Goal: Find specific page/section: Find specific page/section

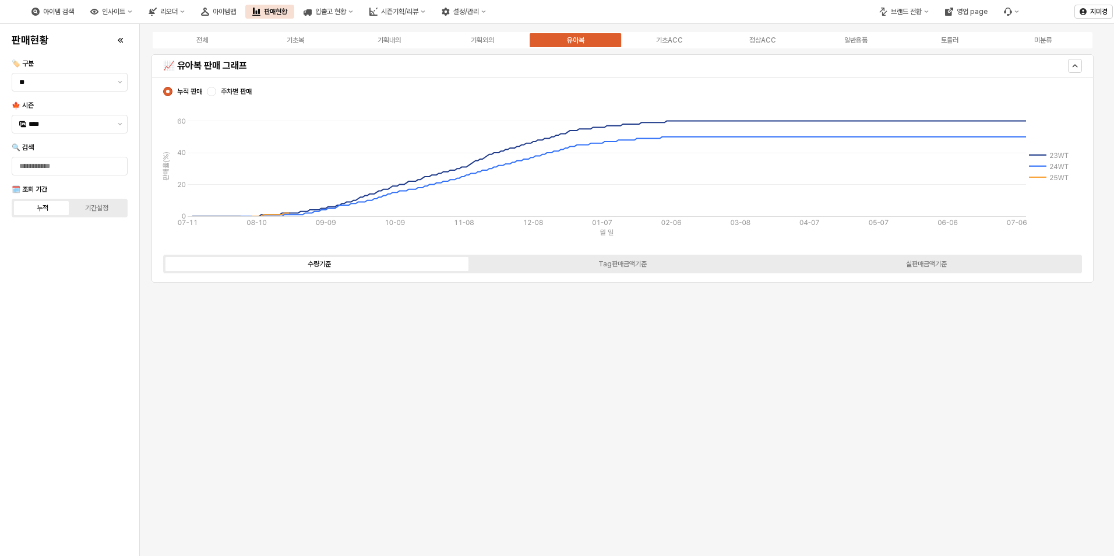
scroll to position [2564, 0]
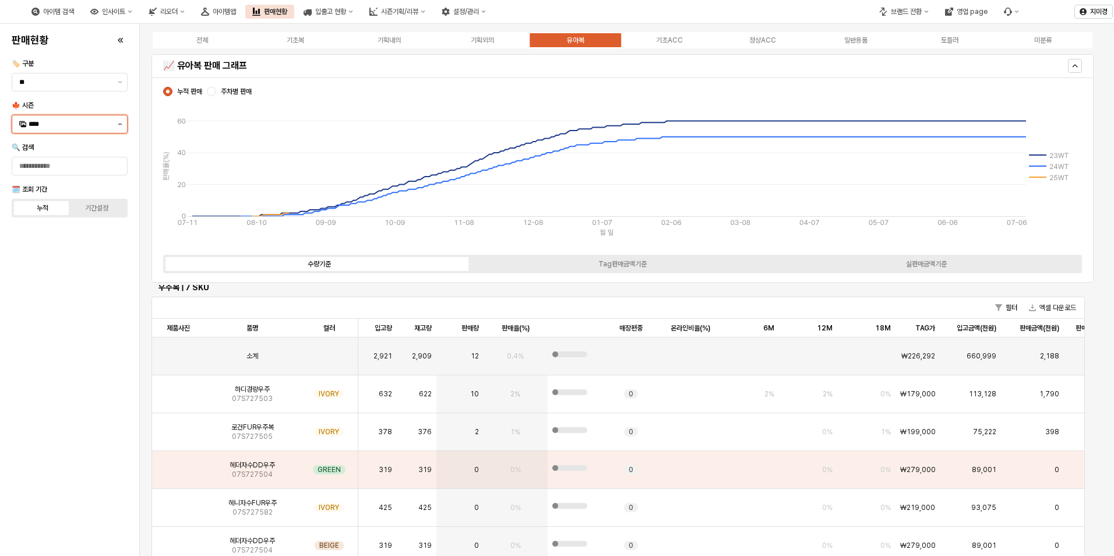
click at [119, 124] on icon "제안 사항 표시" at bounding box center [120, 124] width 5 height 2
click at [55, 245] on div "25FA" at bounding box center [71, 246] width 84 height 9
type input "****"
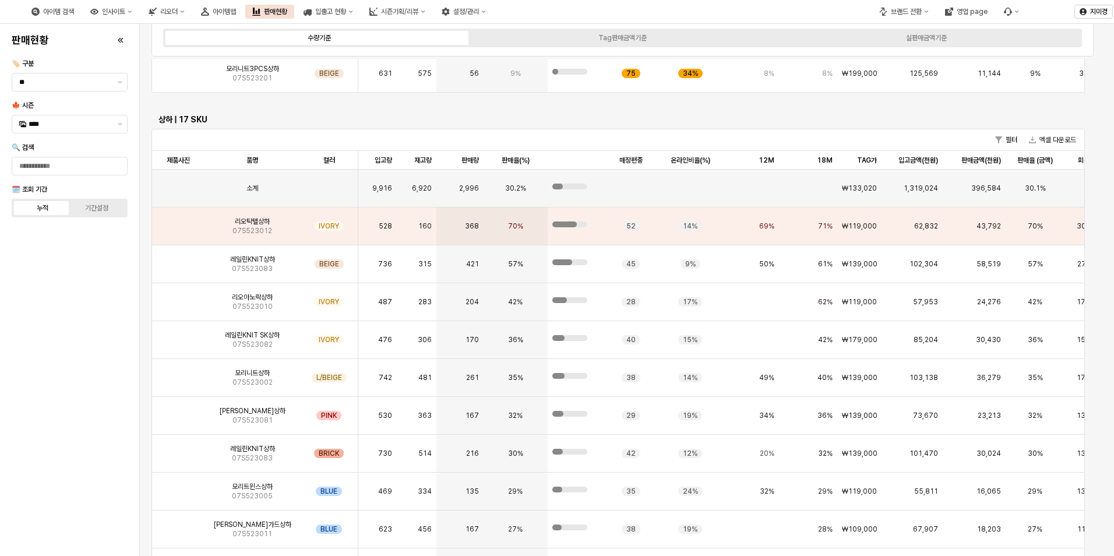
scroll to position [227, 0]
click at [178, 258] on img "App Frame" at bounding box center [178, 258] width 0 height 0
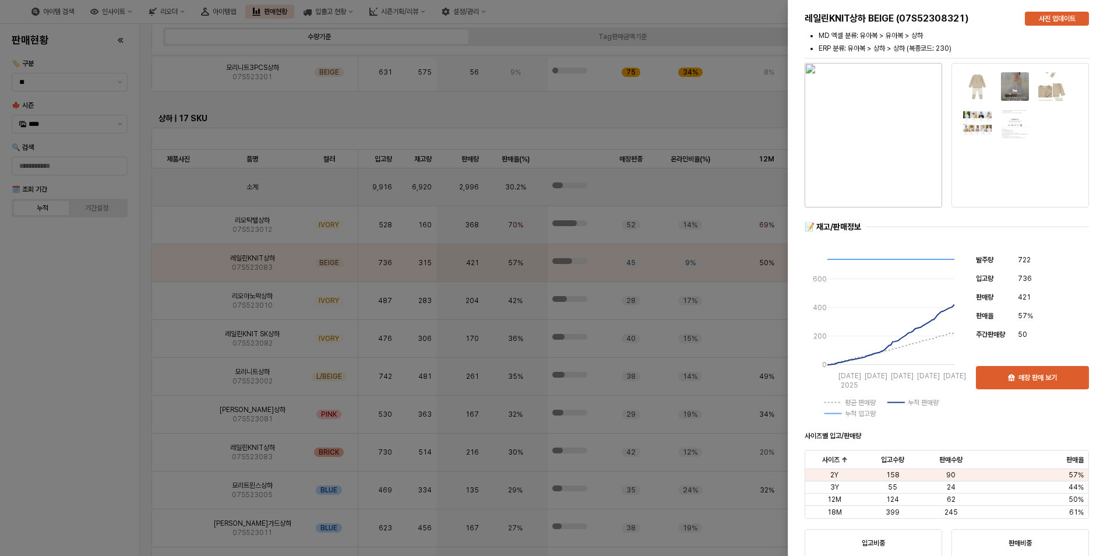
click at [178, 301] on div at bounding box center [557, 278] width 1114 height 556
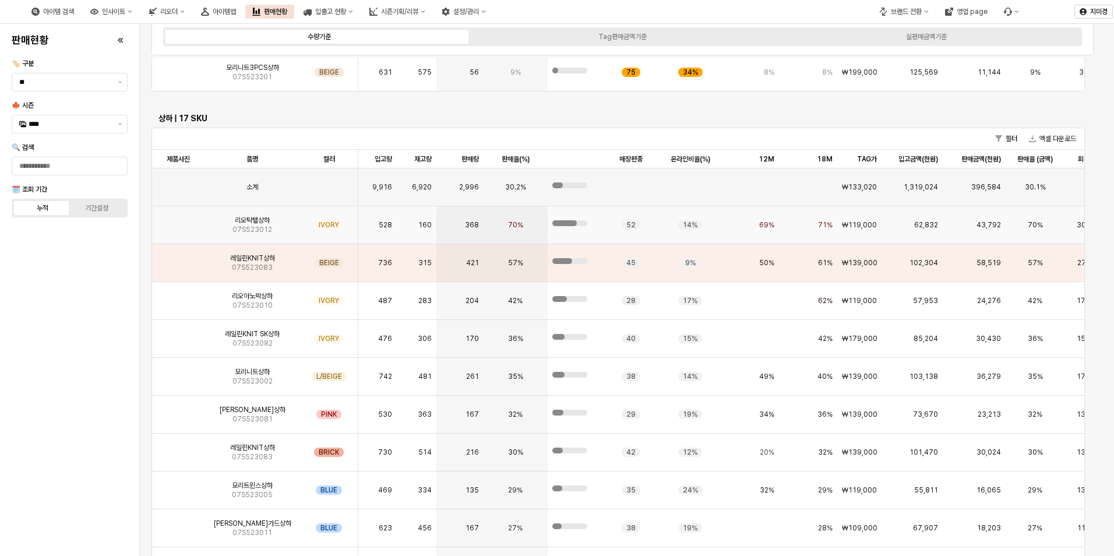
click at [178, 220] on img "App Frame" at bounding box center [178, 220] width 0 height 0
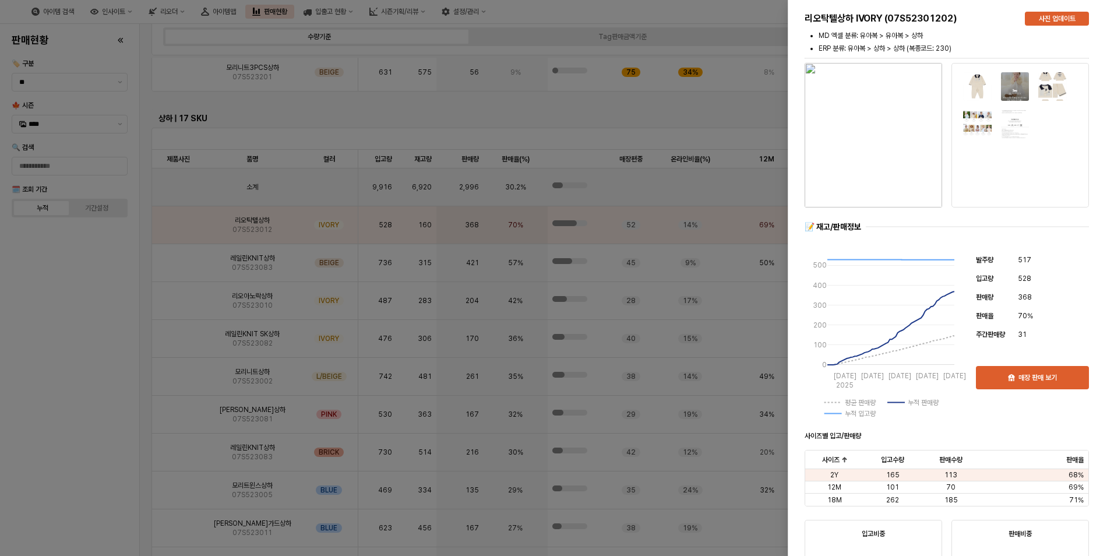
click at [180, 253] on div at bounding box center [557, 278] width 1114 height 556
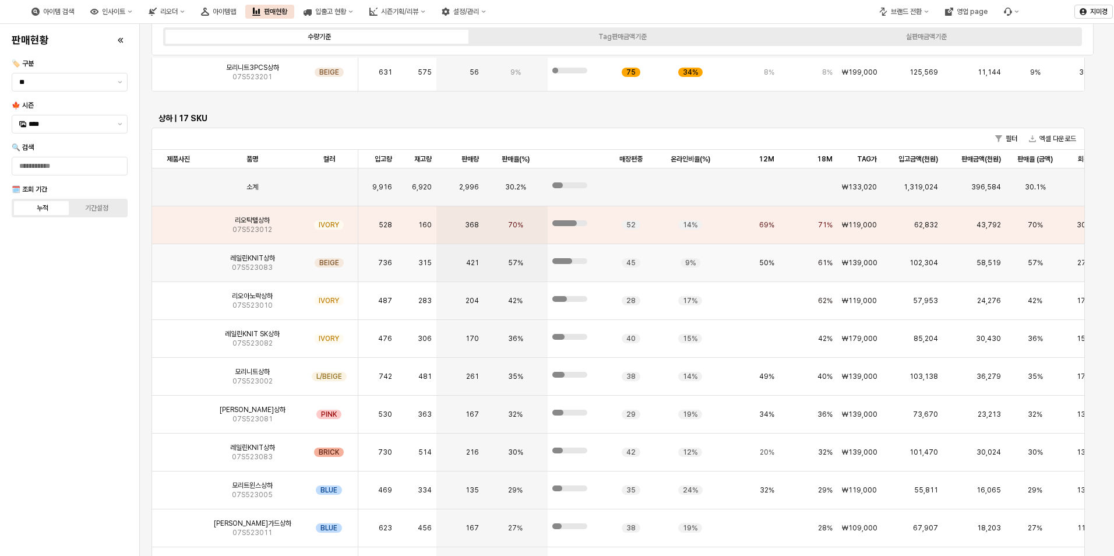
click at [178, 258] on img "App Frame" at bounding box center [178, 258] width 0 height 0
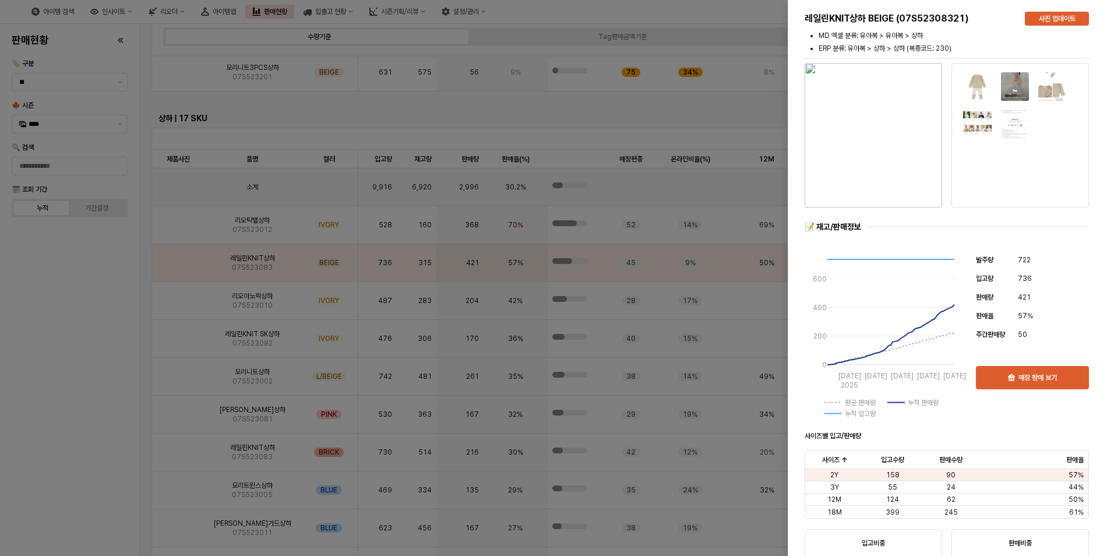
click at [108, 299] on div at bounding box center [557, 278] width 1114 height 556
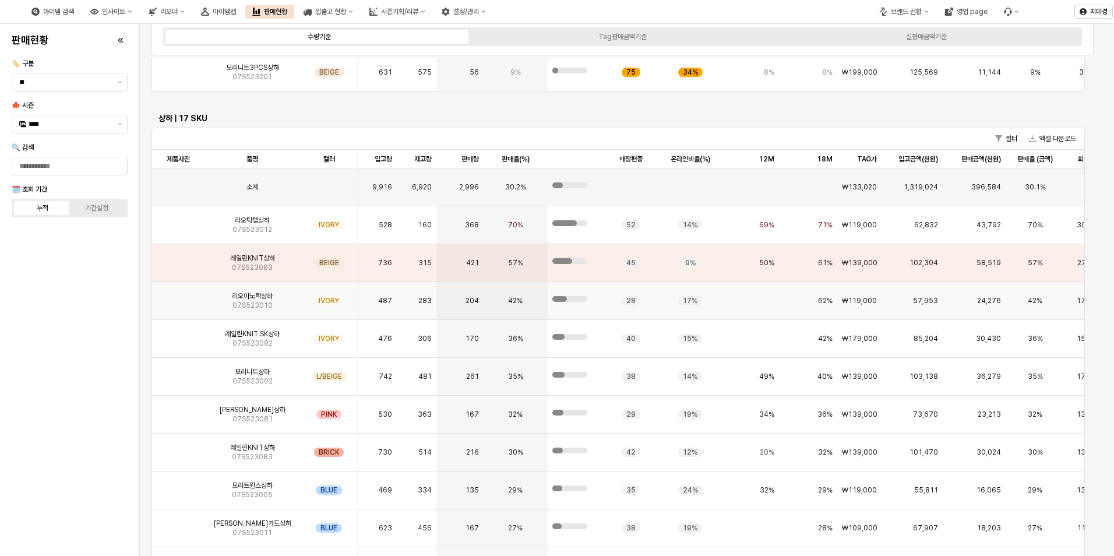
click at [178, 296] on img "App Frame" at bounding box center [178, 296] width 0 height 0
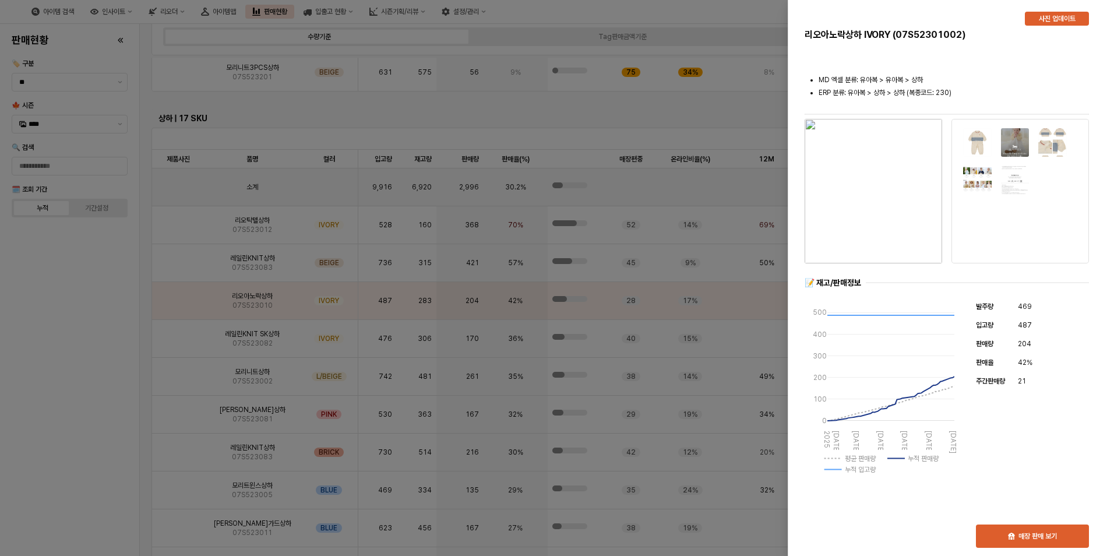
click at [110, 284] on div at bounding box center [557, 278] width 1114 height 556
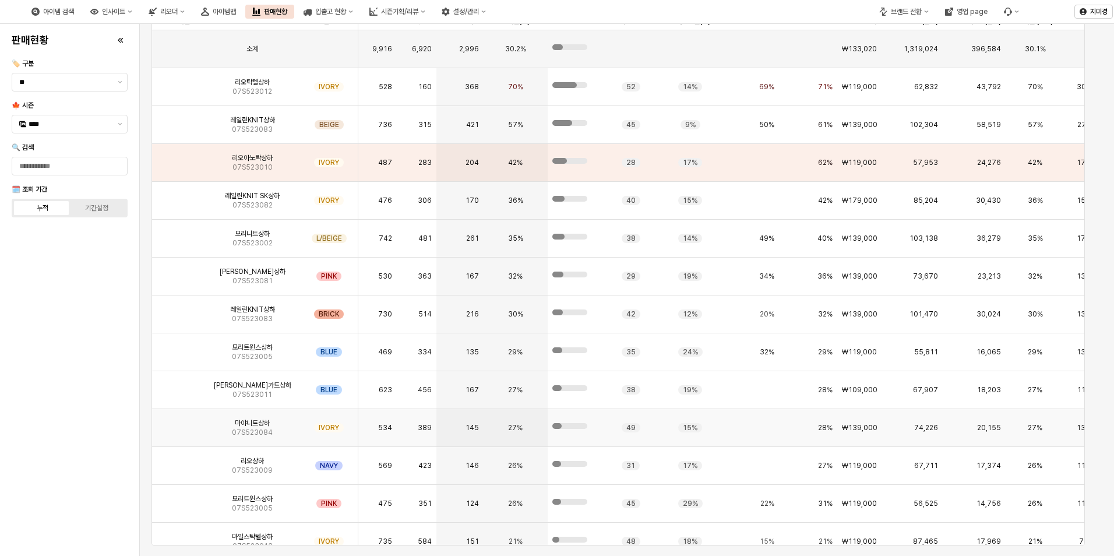
scroll to position [3661, 0]
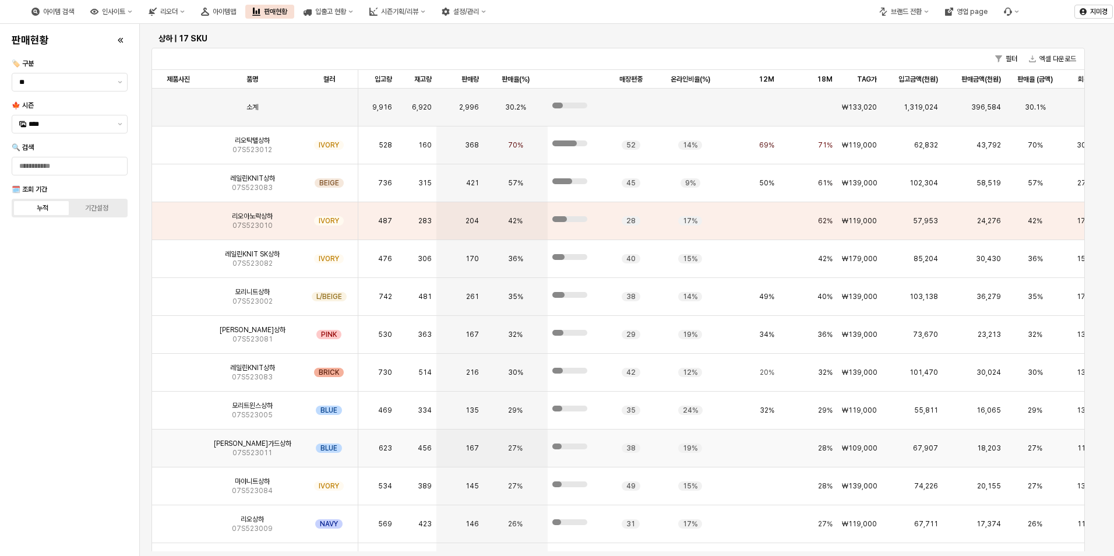
click at [178, 443] on img "App Frame" at bounding box center [178, 443] width 0 height 0
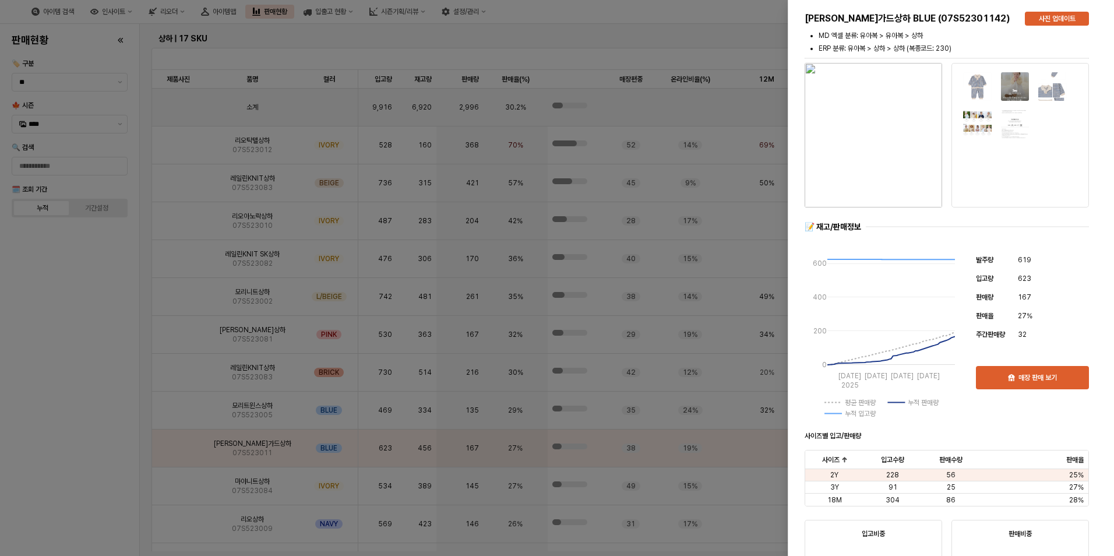
click at [103, 447] on div at bounding box center [557, 278] width 1114 height 556
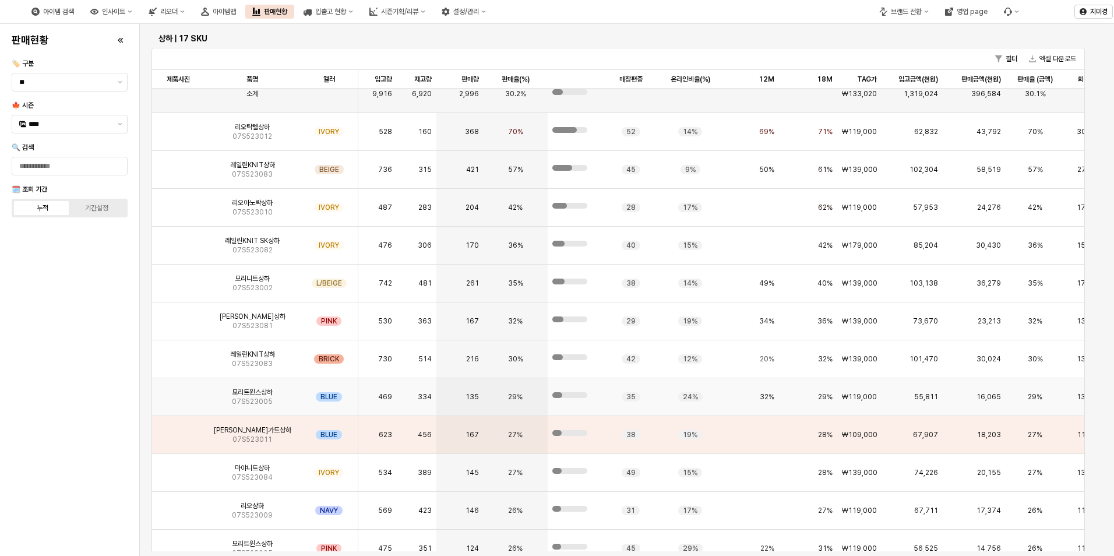
scroll to position [1, 0]
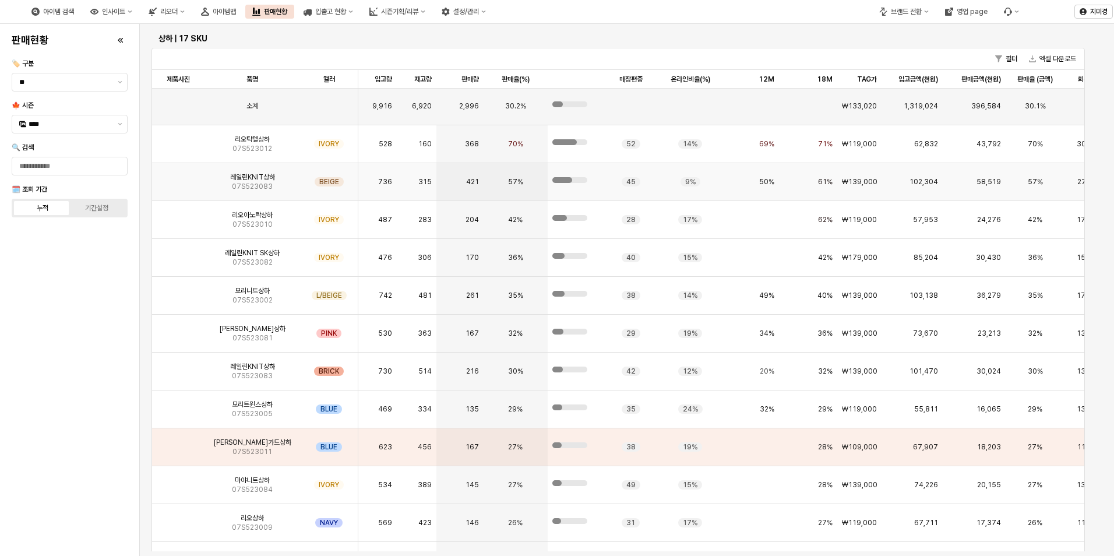
click at [178, 177] on img "App Frame" at bounding box center [178, 177] width 0 height 0
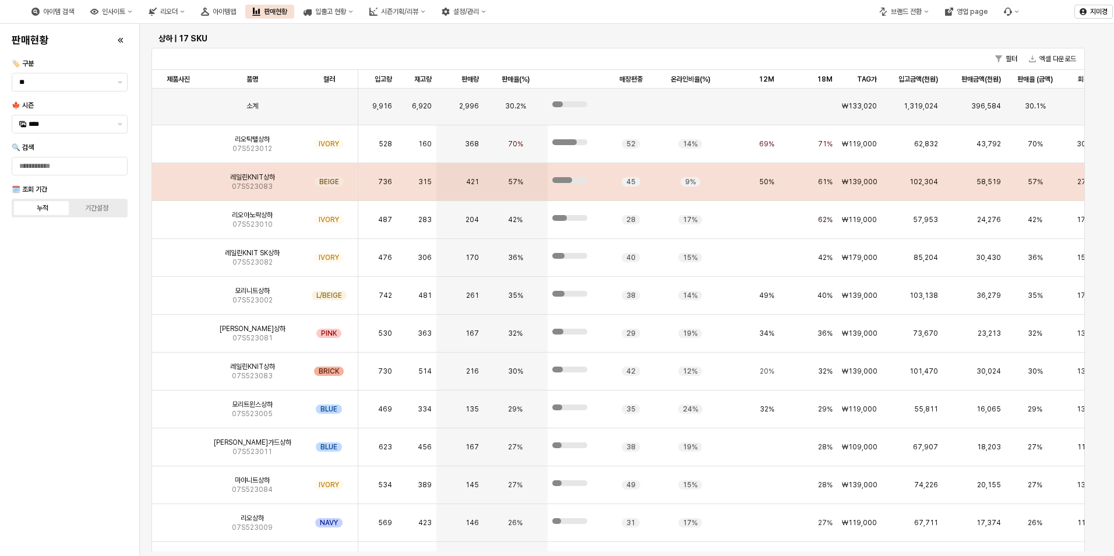
click at [178, 177] on img "App Frame" at bounding box center [178, 177] width 0 height 0
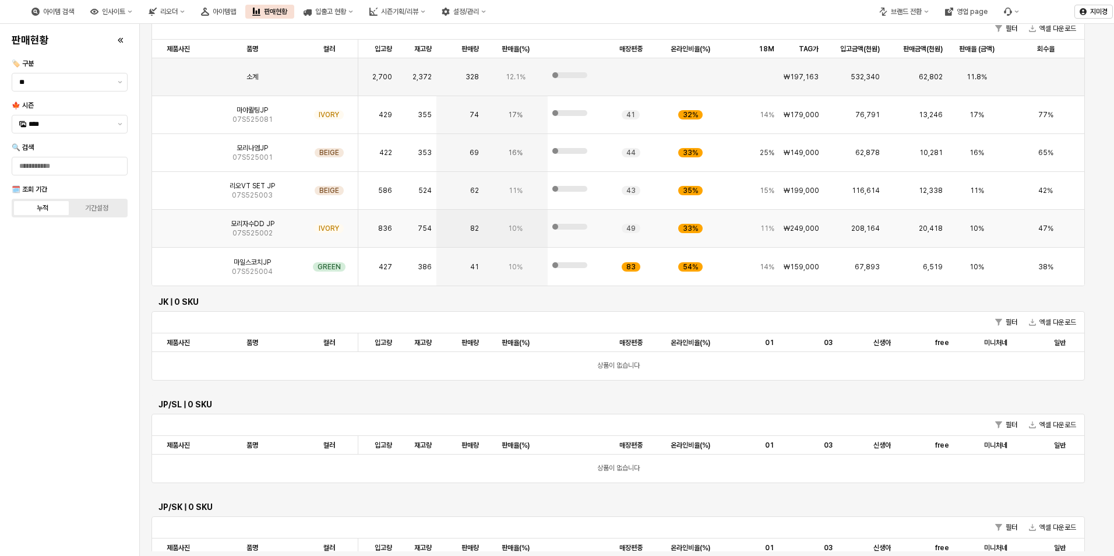
scroll to position [0, 0]
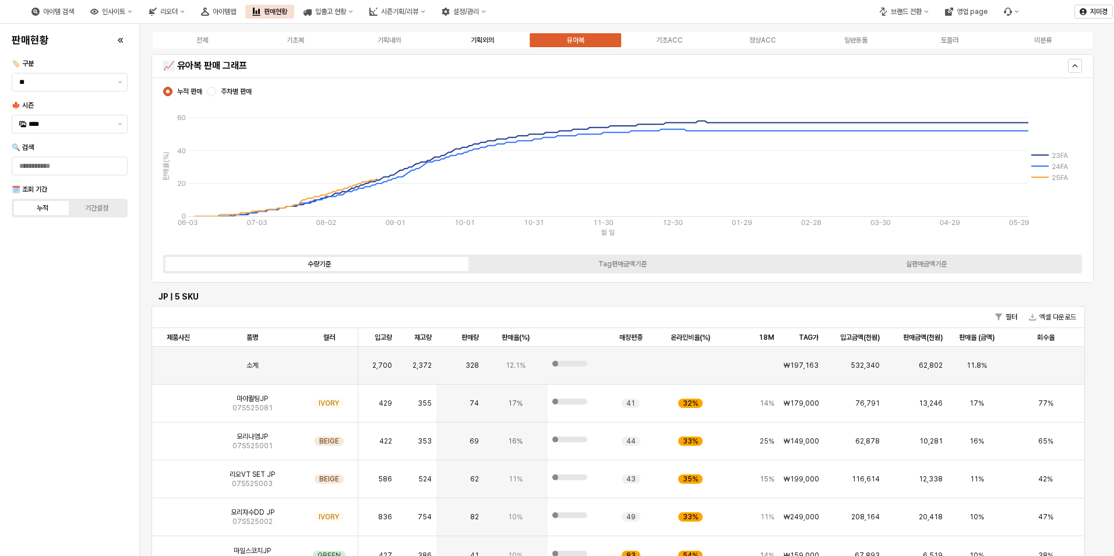
click at [496, 40] on label "기획외의" at bounding box center [482, 40] width 93 height 10
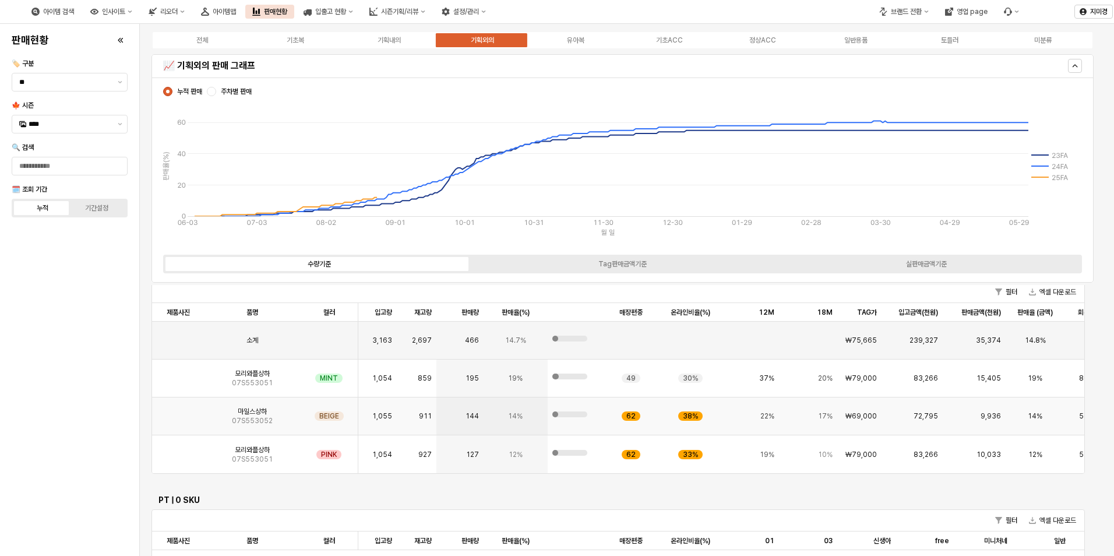
scroll to position [583, 0]
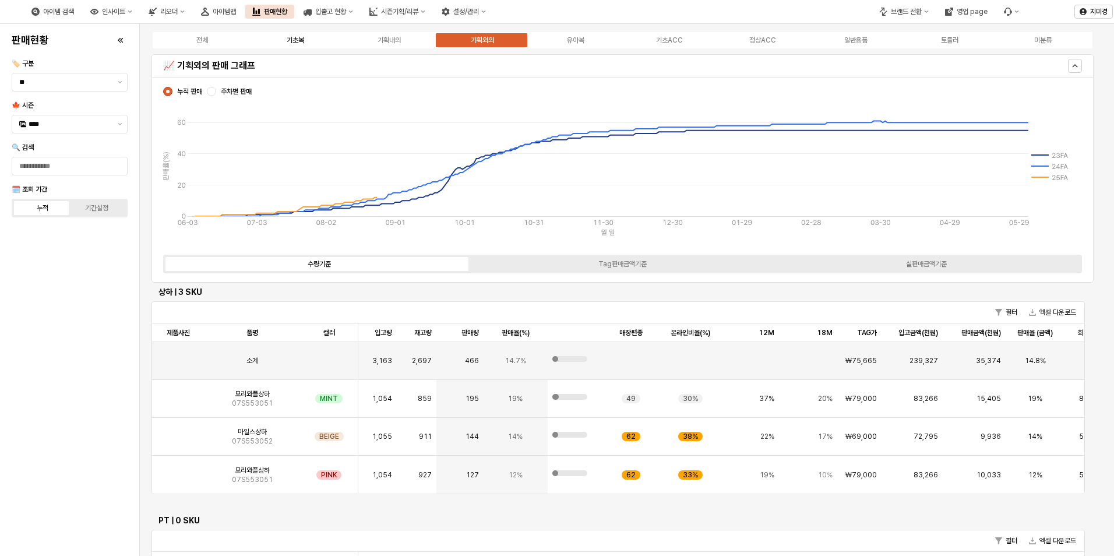
click at [291, 38] on div "기초복" at bounding box center [295, 40] width 17 height 8
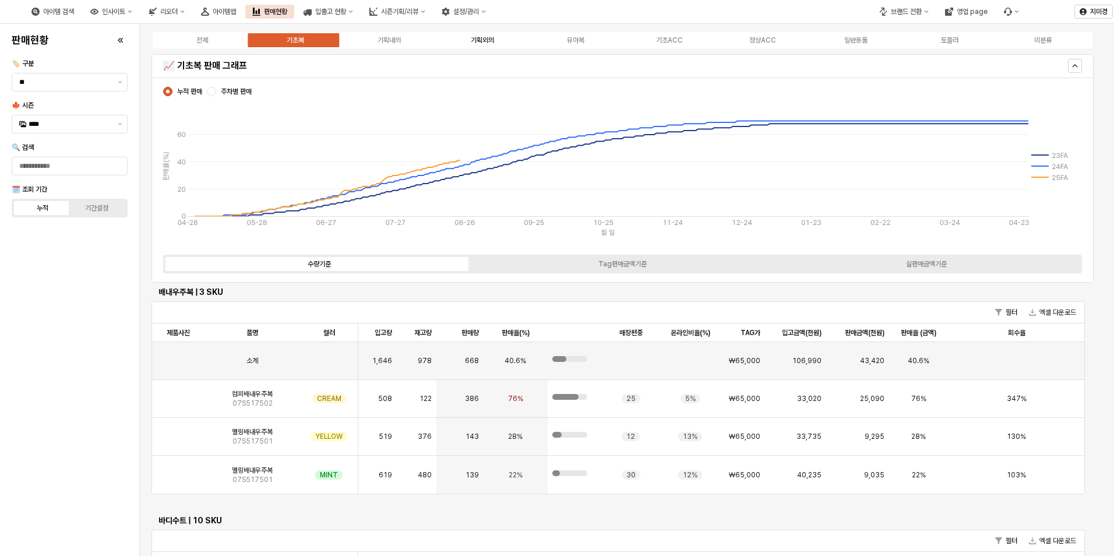
scroll to position [848, 0]
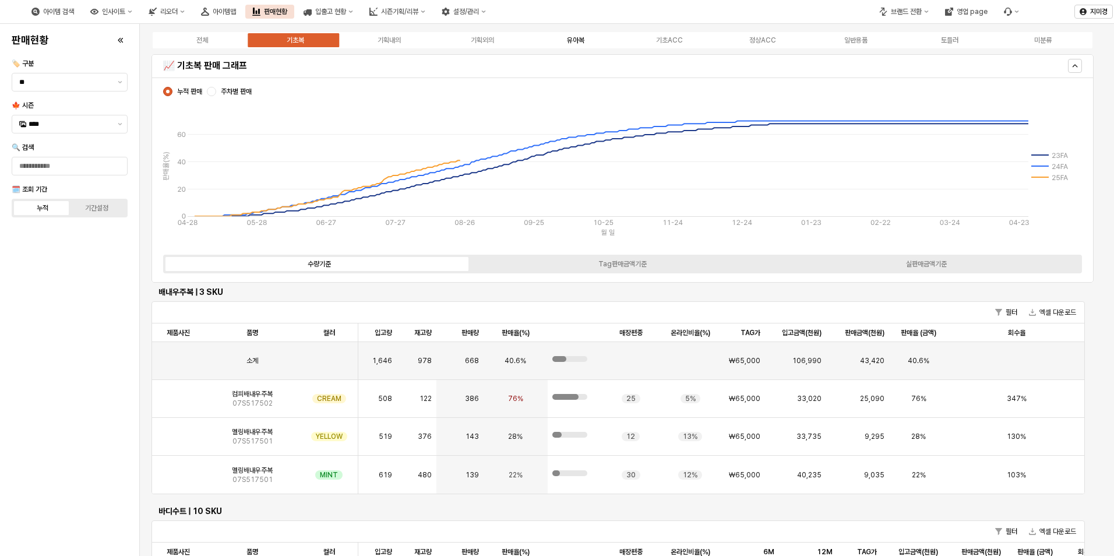
click at [583, 44] on div "유아복" at bounding box center [575, 40] width 17 height 8
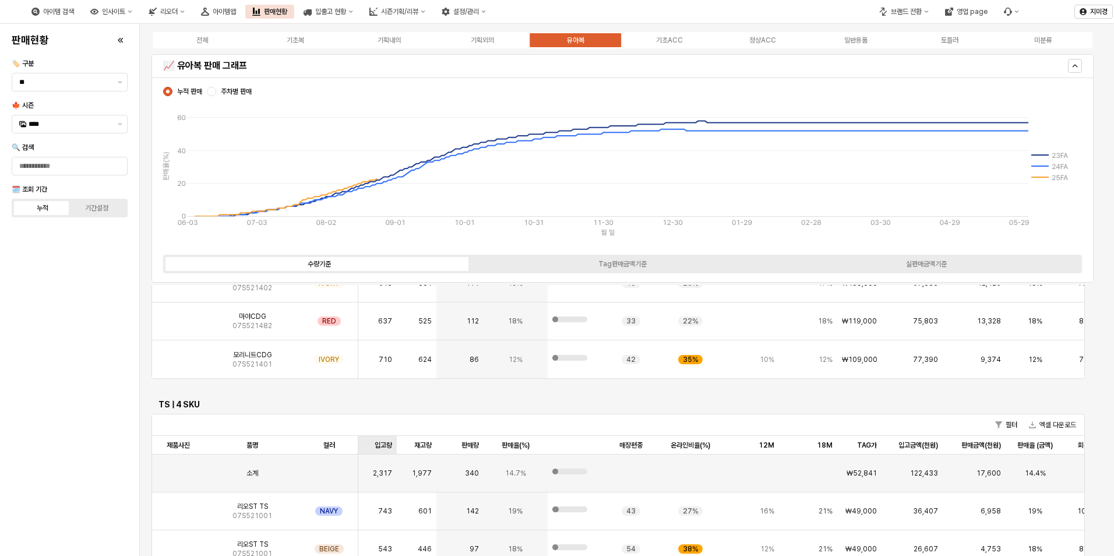
scroll to position [1165, 0]
click at [494, 38] on div "기획외의" at bounding box center [482, 40] width 23 height 8
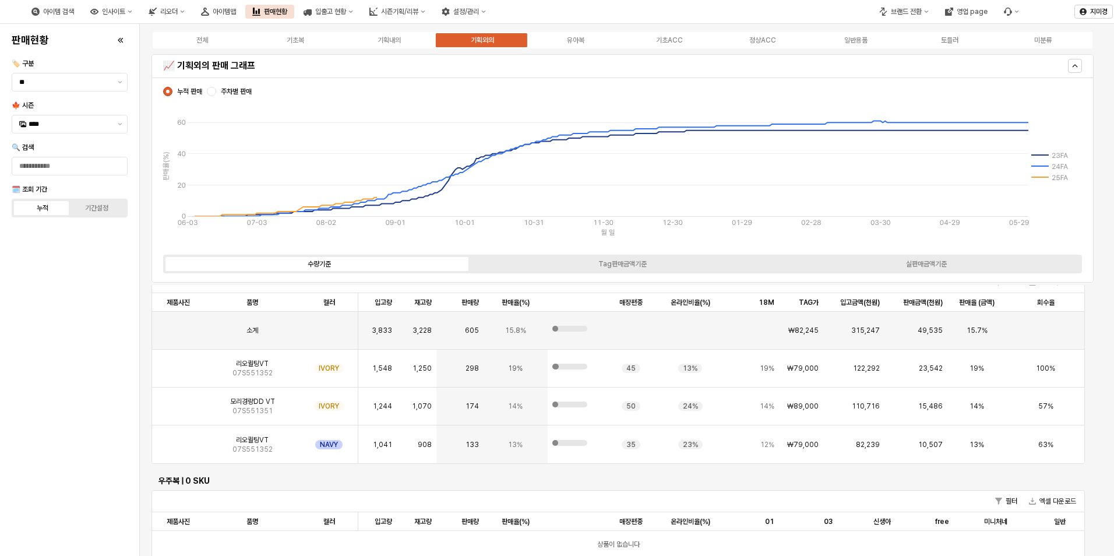
scroll to position [583, 0]
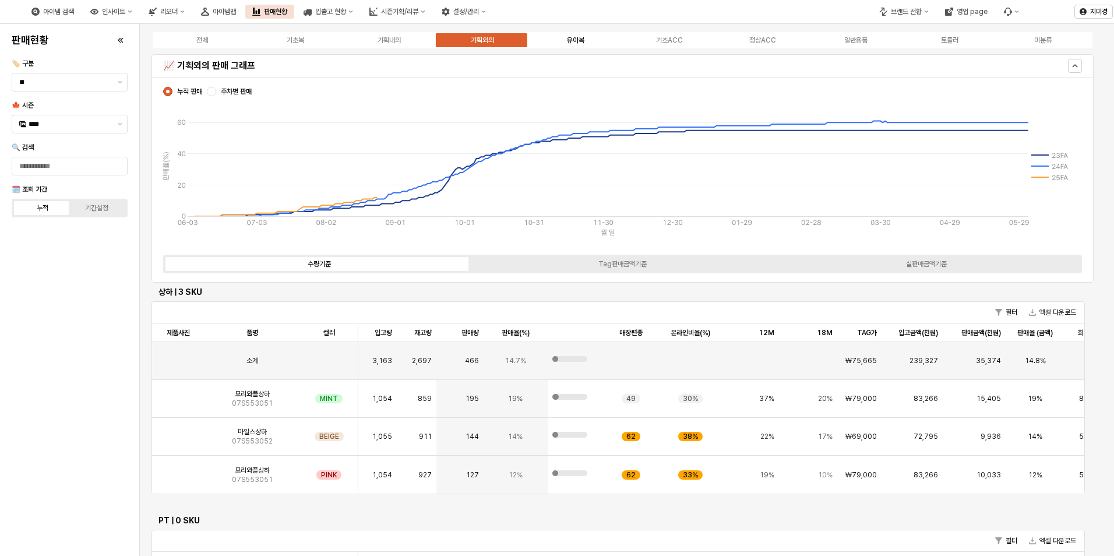
click at [576, 38] on div "유아복" at bounding box center [575, 40] width 17 height 8
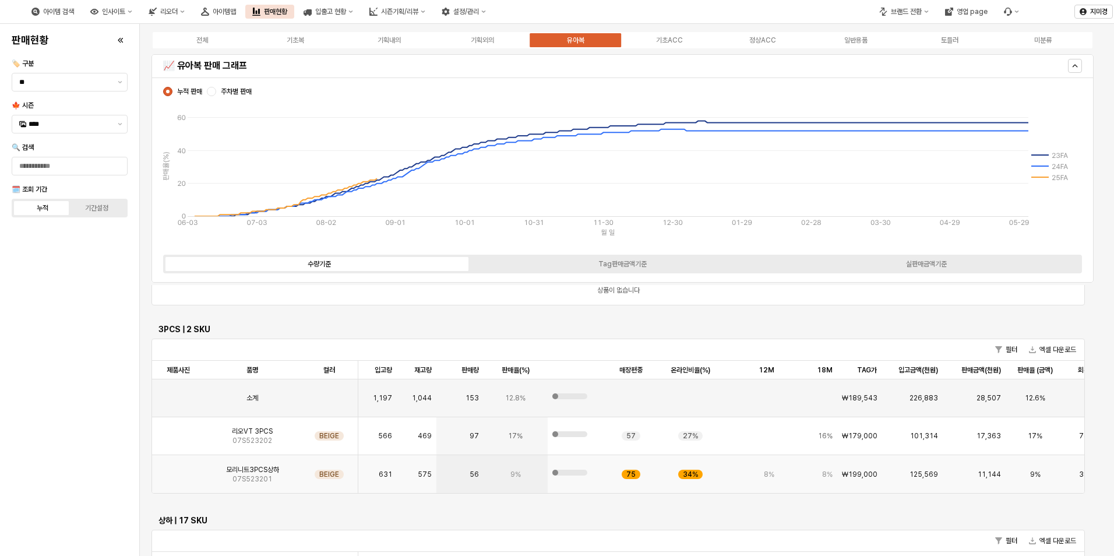
scroll to position [3543, 0]
